Goal: Information Seeking & Learning: Check status

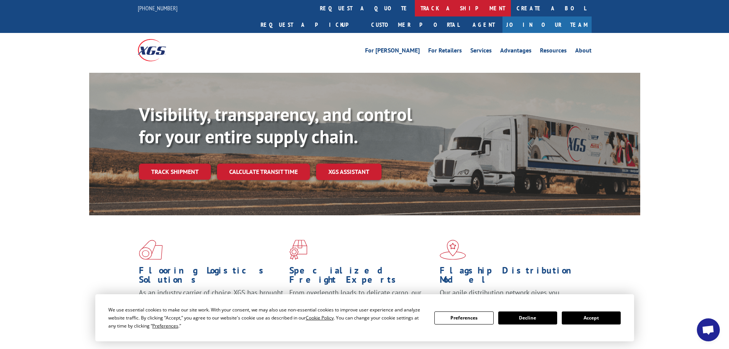
click at [415, 8] on link "track a shipment" at bounding box center [463, 8] width 96 height 16
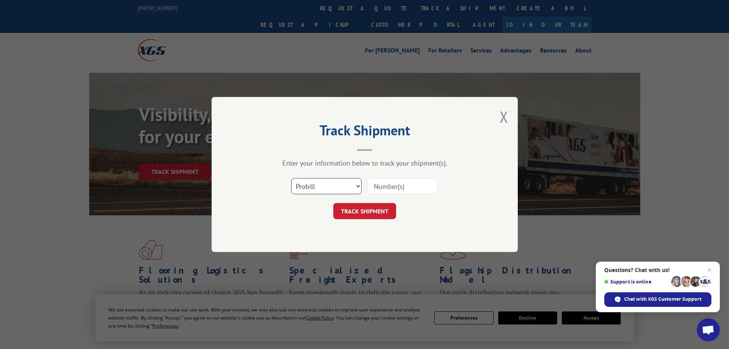
click at [353, 184] on select "Select category... Probill BOL PO" at bounding box center [326, 186] width 70 height 16
select select "bol"
click at [291, 178] on select "Select category... Probill BOL PO" at bounding box center [326, 186] width 70 height 16
click at [373, 189] on input at bounding box center [403, 186] width 70 height 16
paste input "6100055699"
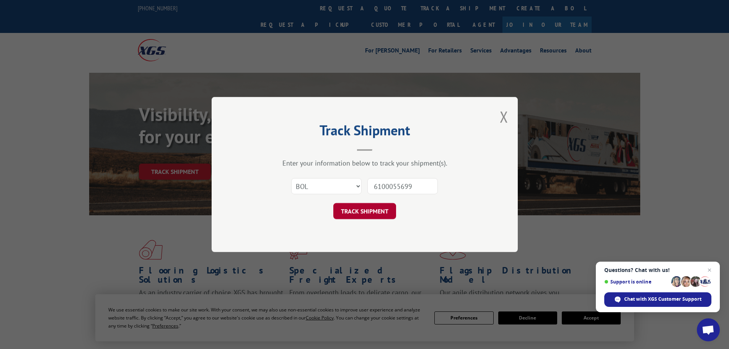
type input "6100055699"
click at [365, 213] on button "TRACK SHIPMENT" at bounding box center [365, 211] width 63 height 16
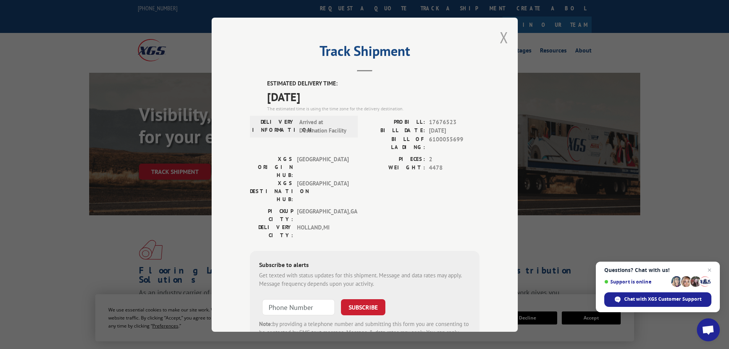
click at [500, 38] on button "Close modal" at bounding box center [504, 37] width 8 height 20
